Goal: Transaction & Acquisition: Purchase product/service

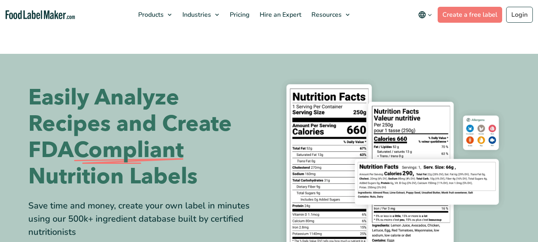
click at [519, 17] on link "Login" at bounding box center [519, 15] width 27 height 16
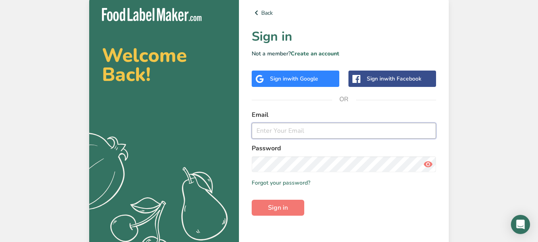
click at [285, 136] on input "email" at bounding box center [344, 131] width 184 height 16
paste input "kelly.hoo@defeem.com.my"
type input "kelly.hoo@defeem.com.my"
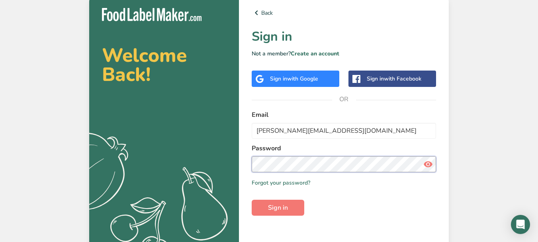
click at [252, 200] on button "Sign in" at bounding box center [278, 208] width 53 height 16
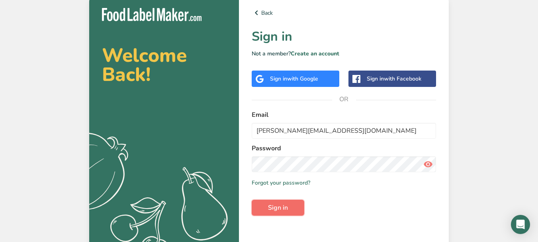
click at [282, 206] on span "Sign in" at bounding box center [278, 208] width 20 height 10
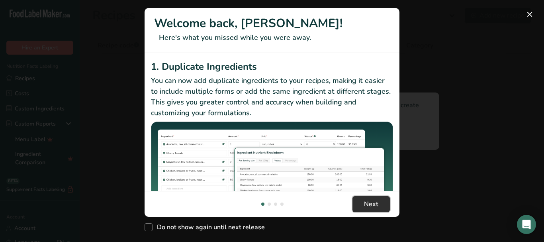
click at [376, 205] on span "Next" at bounding box center [371, 204] width 14 height 10
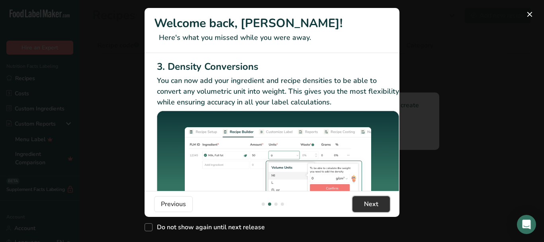
click at [376, 205] on span "Next" at bounding box center [371, 204] width 14 height 10
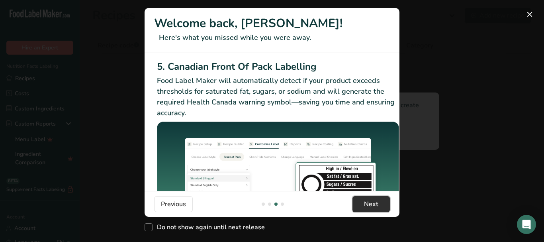
click at [376, 205] on span "Next" at bounding box center [371, 204] width 14 height 10
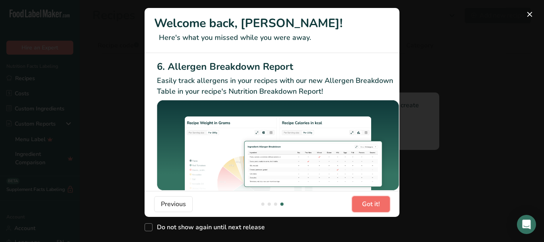
click at [376, 205] on span "Got it!" at bounding box center [371, 204] width 18 height 10
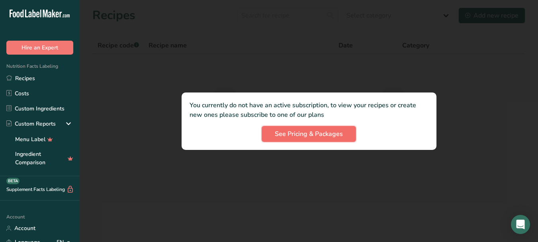
click at [318, 133] on span "See Pricing & Packages" at bounding box center [309, 134] width 68 height 10
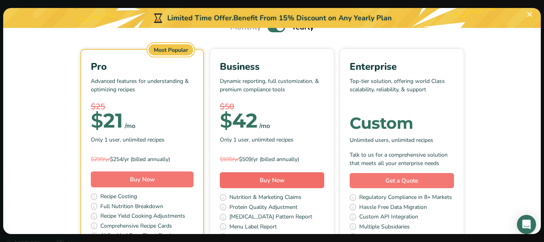
scroll to position [0, 0]
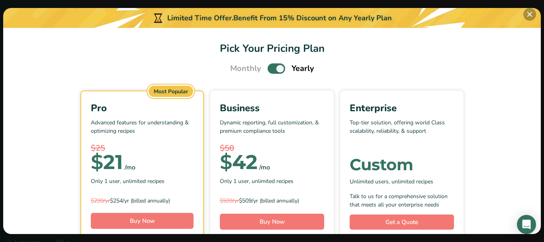
click at [528, 13] on button "Pick Your Pricing Plan Modal" at bounding box center [529, 14] width 13 height 13
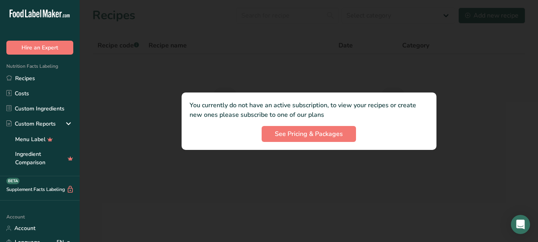
click at [462, 149] on div at bounding box center [309, 121] width 458 height 242
click at [309, 137] on span "See Pricing & Packages" at bounding box center [309, 134] width 68 height 10
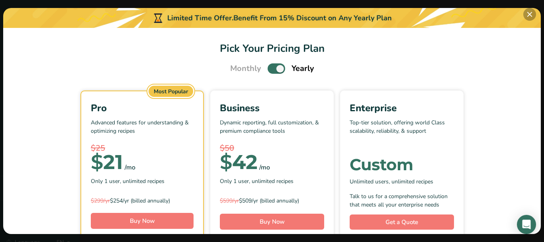
click at [529, 14] on button "Pick Your Pricing Plan Modal" at bounding box center [529, 14] width 13 height 13
